Goal: Task Accomplishment & Management: Manage account settings

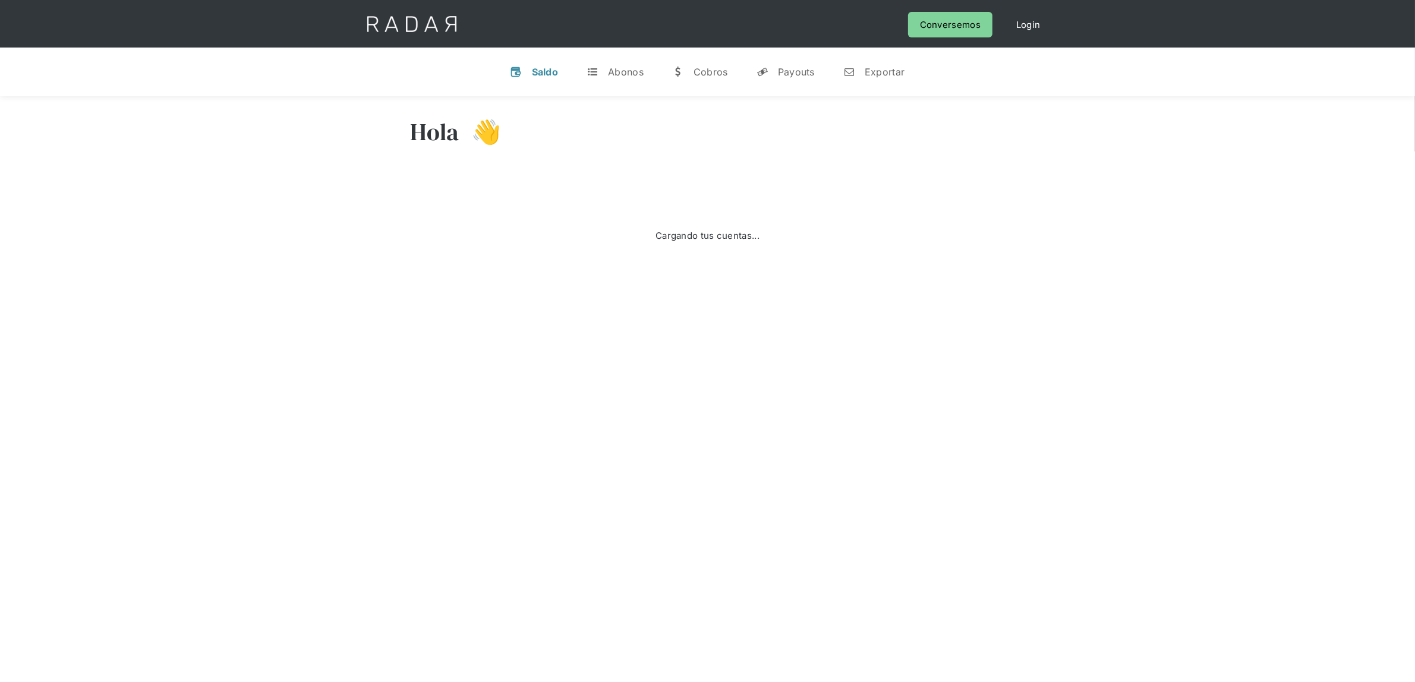
click at [801, 113] on div "Hola 👋" at bounding box center [708, 140] width 594 height 71
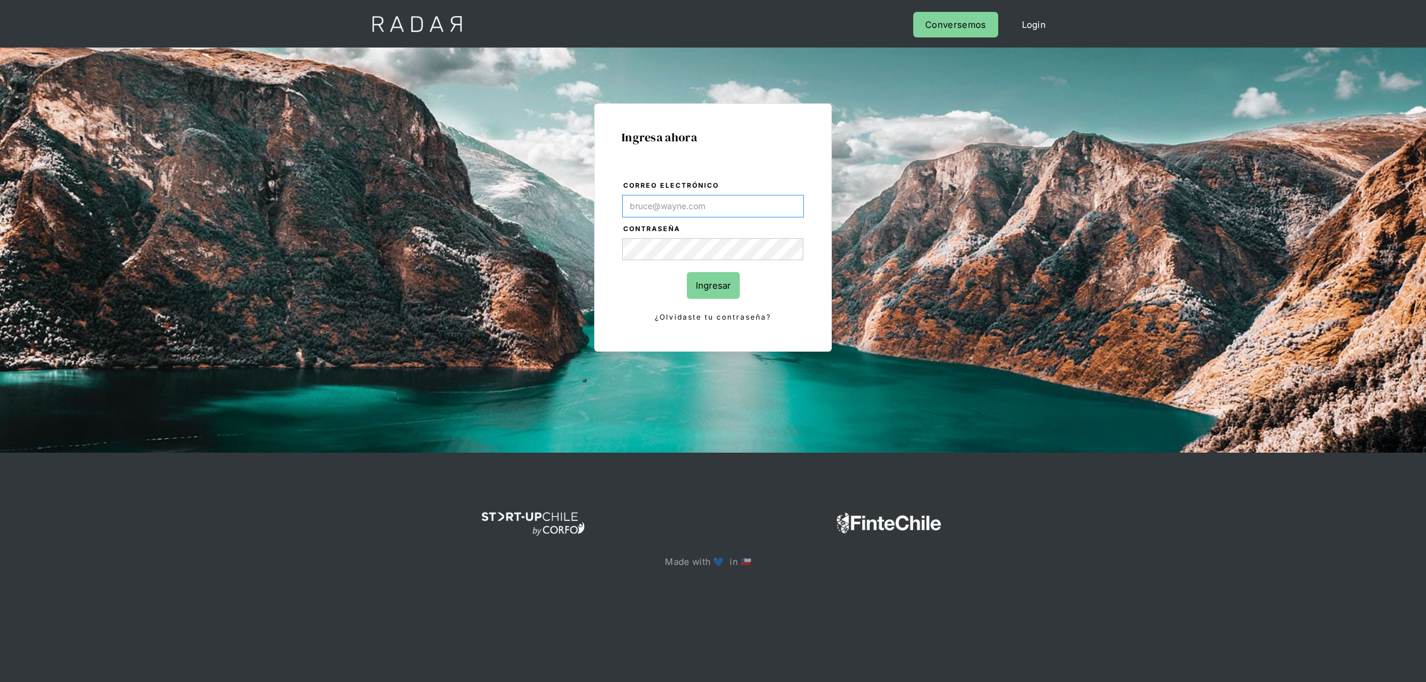
click at [642, 201] on input "Correo electrónico" at bounding box center [713, 206] width 182 height 23
type input "lmoreira@dlocal.com"
click at [700, 281] on input "Ingresar" at bounding box center [713, 285] width 53 height 27
